Goal: Check status: Check status

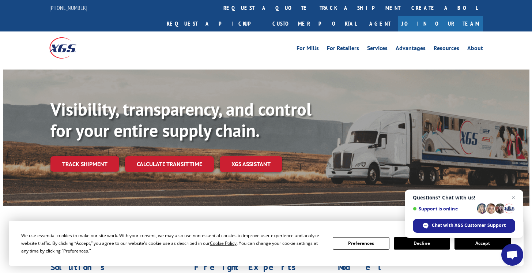
click at [91, 156] on link "Track shipment" at bounding box center [84, 163] width 69 height 15
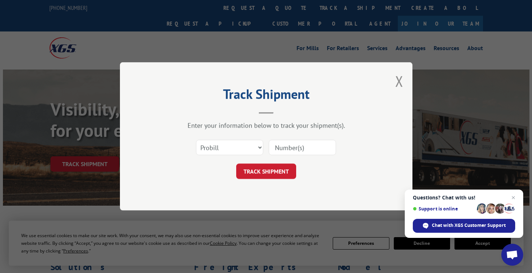
click at [294, 148] on input at bounding box center [302, 147] width 67 height 15
click at [234, 146] on select "Select category... Probill BOL PO" at bounding box center [229, 147] width 67 height 15
select select "bol"
click at [196, 140] on select "Select category... Probill BOL PO" at bounding box center [229, 147] width 67 height 15
click at [287, 149] on input at bounding box center [302, 147] width 67 height 15
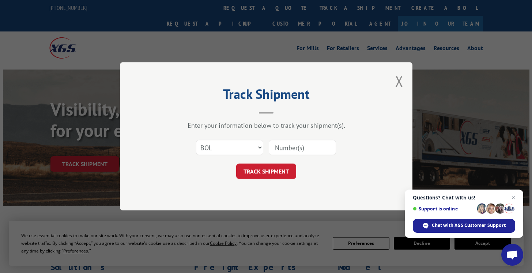
paste input "244453"
type input "244453"
click at [287, 172] on button "TRACK SHIPMENT" at bounding box center [266, 171] width 60 height 15
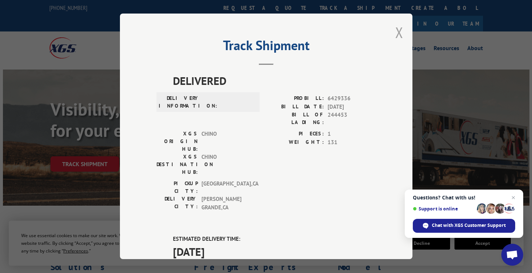
click at [396, 32] on button "Close modal" at bounding box center [399, 32] width 8 height 19
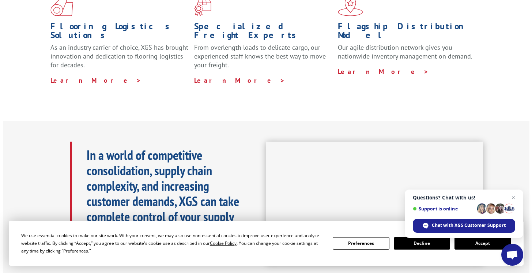
scroll to position [75, 0]
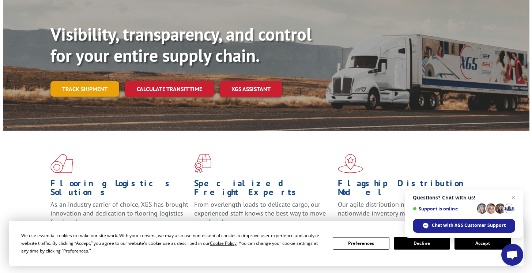
click at [62, 81] on link "Track shipment" at bounding box center [84, 88] width 69 height 15
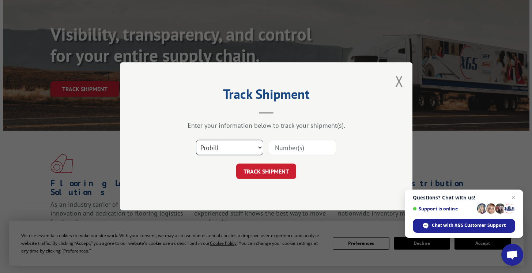
click at [221, 141] on select "Select category... Probill BOL PO" at bounding box center [229, 147] width 67 height 15
select select "bol"
click at [196, 140] on select "Select category... Probill BOL PO" at bounding box center [229, 147] width 67 height 15
click at [282, 148] on input at bounding box center [302, 147] width 67 height 15
paste input "244453"
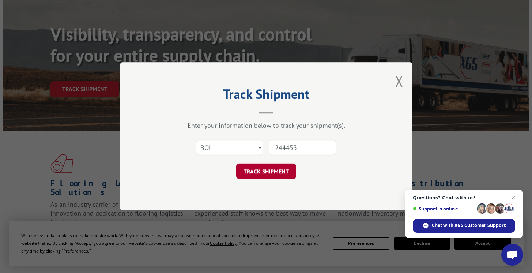
type input "244453"
click at [259, 170] on button "TRACK SHIPMENT" at bounding box center [266, 171] width 60 height 15
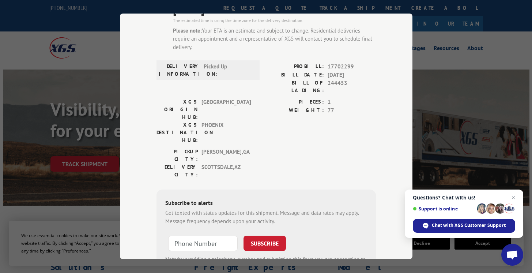
click at [378, 81] on div "Track Shipment DELIVERED DELIVERY INFORMATION: PROBILL: 6429336 BILL DATE: [DAT…" at bounding box center [266, 136] width 292 height 245
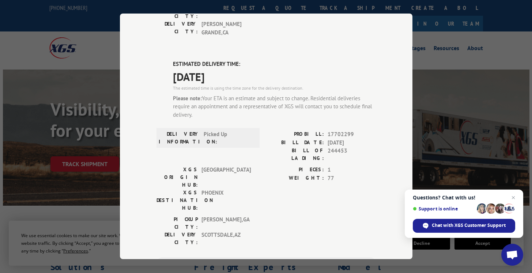
scroll to position [174, 0]
drag, startPoint x: 351, startPoint y: 98, endPoint x: 322, endPoint y: 99, distance: 28.9
click at [321, 131] on div "PROBILL: 17702299" at bounding box center [321, 135] width 110 height 8
copy div "17702299"
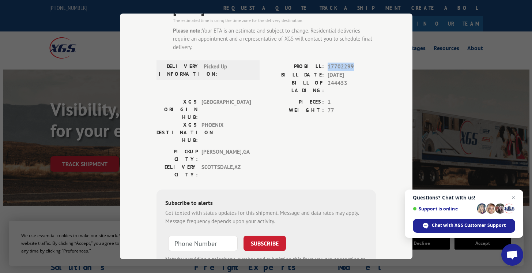
scroll to position [0, 0]
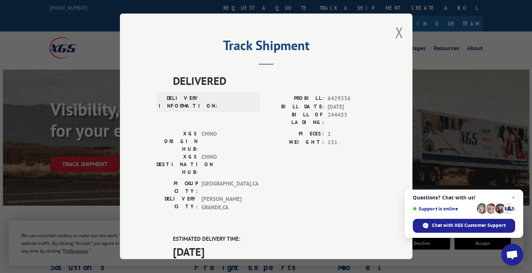
drag, startPoint x: 396, startPoint y: 34, endPoint x: 392, endPoint y: 38, distance: 5.2
click at [396, 34] on button "Close modal" at bounding box center [399, 32] width 8 height 19
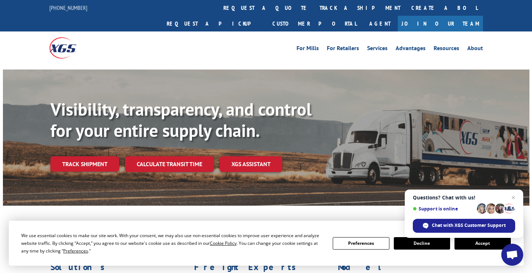
click at [94, 156] on link "Track shipment" at bounding box center [84, 163] width 69 height 15
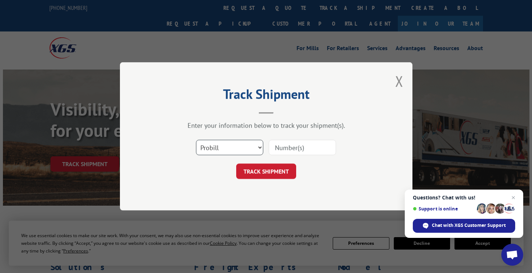
click at [234, 153] on select "Select category... Probill BOL PO" at bounding box center [229, 147] width 67 height 15
click at [299, 143] on input at bounding box center [302, 147] width 67 height 15
paste input "17702299"
type input "17702299"
click at [255, 171] on button "TRACK SHIPMENT" at bounding box center [266, 171] width 60 height 15
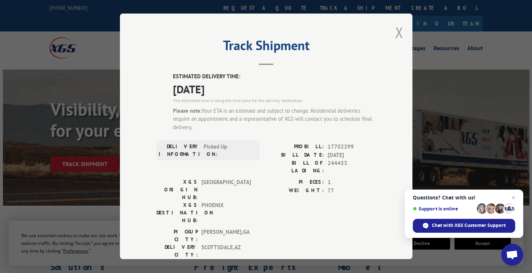
click at [398, 31] on button "Close modal" at bounding box center [399, 32] width 8 height 19
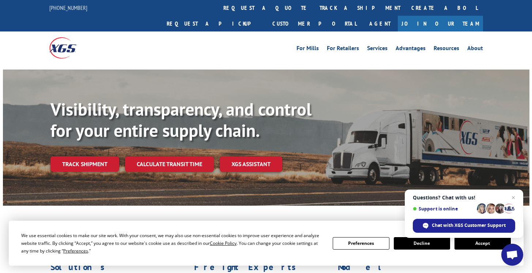
click at [100, 156] on link "Track shipment" at bounding box center [84, 163] width 69 height 15
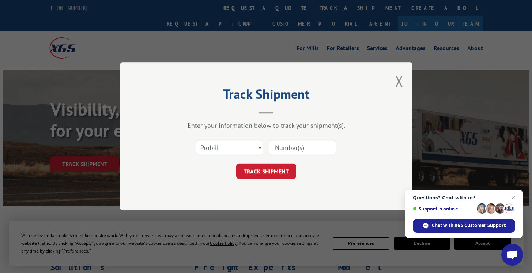
paste input "17702299"
type input "17702299"
click at [267, 176] on button "TRACK SHIPMENT" at bounding box center [266, 171] width 60 height 15
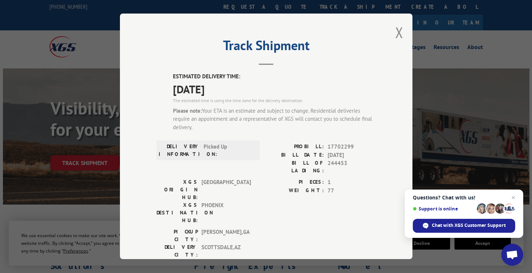
scroll to position [1, 0]
drag, startPoint x: 352, startPoint y: 148, endPoint x: 328, endPoint y: 145, distance: 23.5
click at [323, 145] on div "PROBILL: 17702299" at bounding box center [321, 146] width 110 height 8
copy span "17702299"
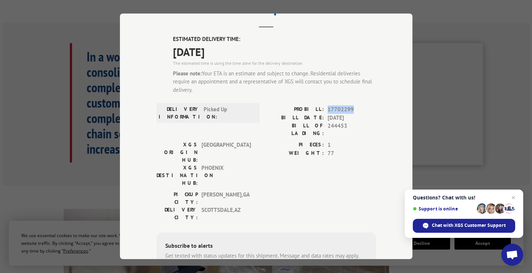
scroll to position [35, 0]
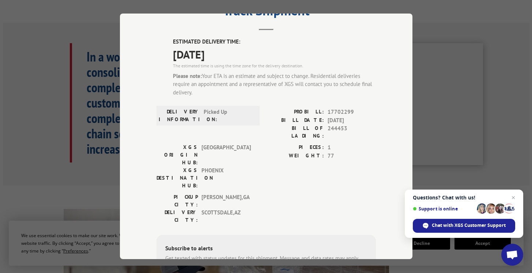
click at [159, 166] on label "XGS DESTINATION HUB:" at bounding box center [176, 177] width 41 height 23
click at [180, 166] on label "XGS DESTINATION HUB:" at bounding box center [176, 177] width 41 height 23
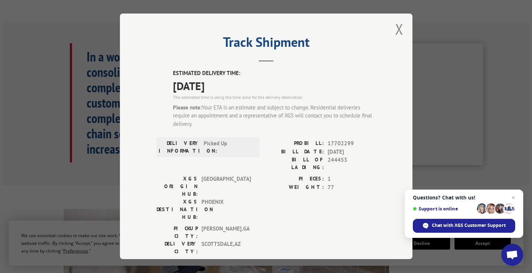
scroll to position [0, 0]
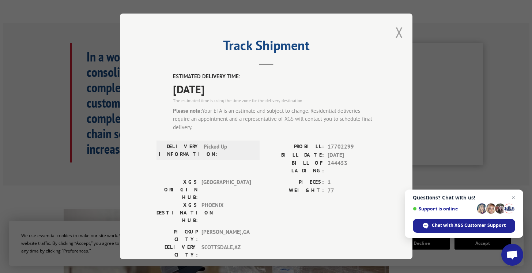
click at [399, 31] on button "Close modal" at bounding box center [399, 32] width 8 height 19
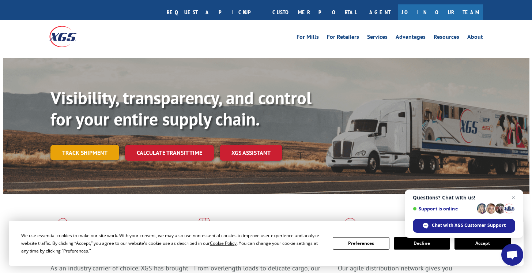
click at [92, 145] on link "Track shipment" at bounding box center [84, 152] width 69 height 15
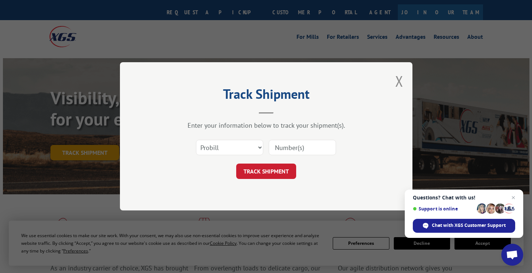
scroll to position [0, 0]
click at [227, 140] on select "Select category... Probill BOL PO" at bounding box center [229, 147] width 67 height 15
select select "bol"
click at [196, 140] on select "Select category... Probill BOL PO" at bounding box center [229, 147] width 67 height 15
click at [282, 146] on input at bounding box center [302, 147] width 67 height 15
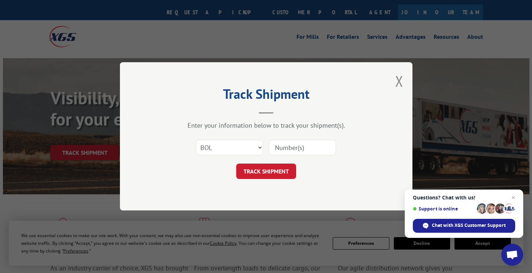
paste input "244511"
type input "244511"
click at [276, 168] on button "TRACK SHIPMENT" at bounding box center [266, 171] width 60 height 15
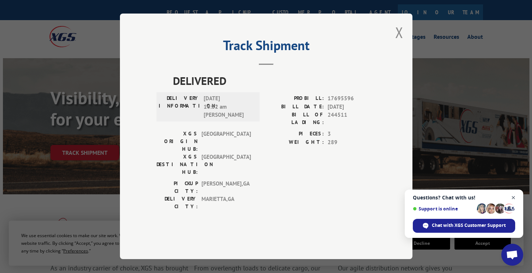
click at [512, 197] on span "Close chat" at bounding box center [513, 197] width 9 height 9
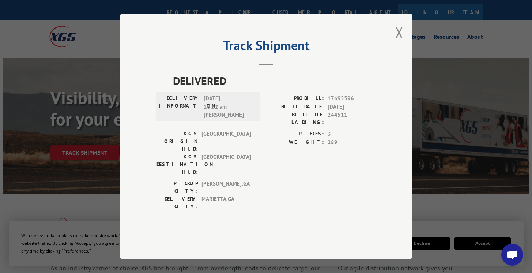
click at [406, 50] on div "Track Shipment DELIVERED DELIVERY INFORMATION: [DATE] 10:32 am [PERSON_NAME] PR…" at bounding box center [266, 136] width 292 height 245
click at [400, 42] on button "Close modal" at bounding box center [399, 32] width 8 height 19
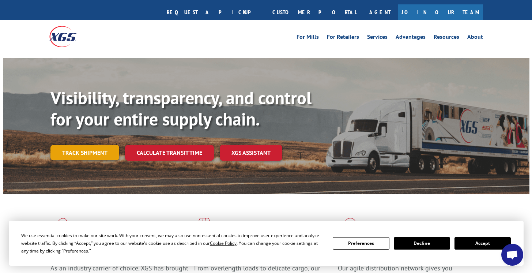
click at [77, 145] on link "Track shipment" at bounding box center [84, 152] width 69 height 15
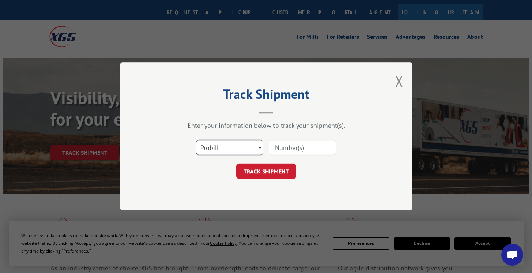
click at [228, 147] on select "Select category... Probill BOL PO" at bounding box center [229, 147] width 67 height 15
select select "bol"
click at [196, 140] on select "Select category... Probill BOL PO" at bounding box center [229, 147] width 67 height 15
click at [294, 150] on input at bounding box center [302, 147] width 67 height 15
paste input "244511"
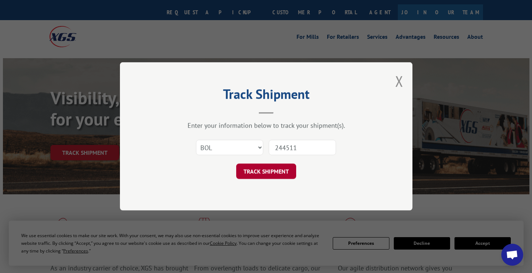
type input "244511"
click at [278, 167] on button "TRACK SHIPMENT" at bounding box center [266, 171] width 60 height 15
